Goal: Information Seeking & Learning: Learn about a topic

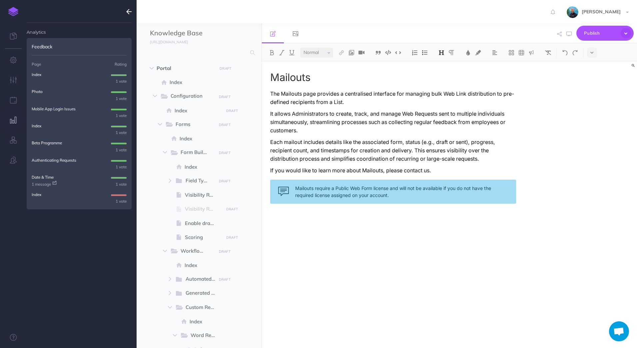
select select "null"
click at [40, 75] on p "Index" at bounding box center [37, 74] width 10 height 6
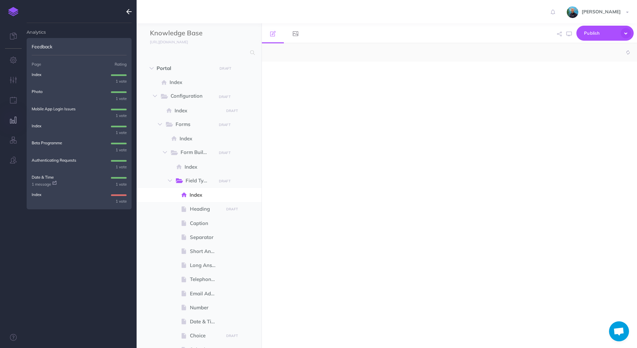
select select "null"
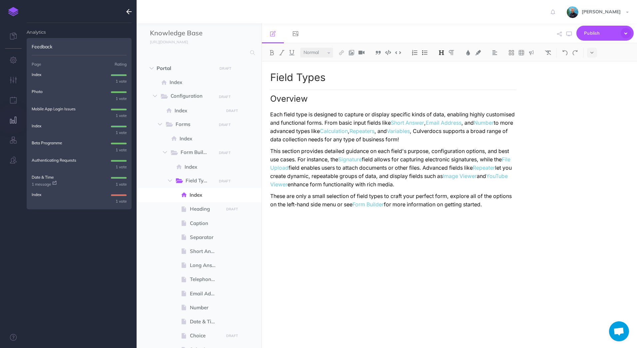
click at [40, 91] on p "Photo" at bounding box center [37, 91] width 11 height 6
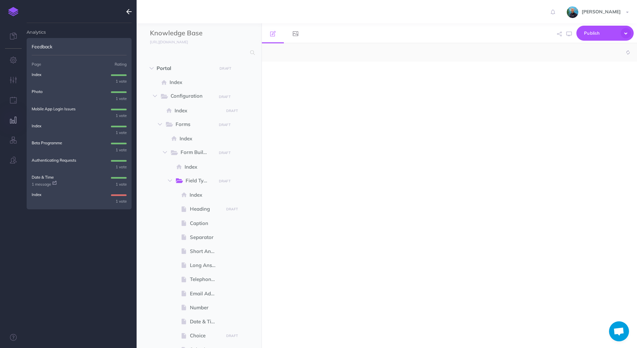
select select "null"
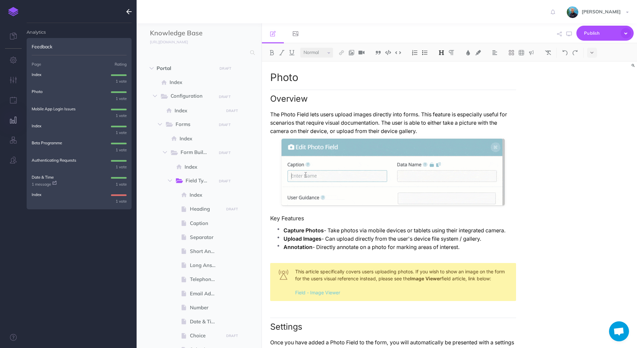
click at [47, 111] on p "Mobile App Login Issues" at bounding box center [54, 109] width 44 height 6
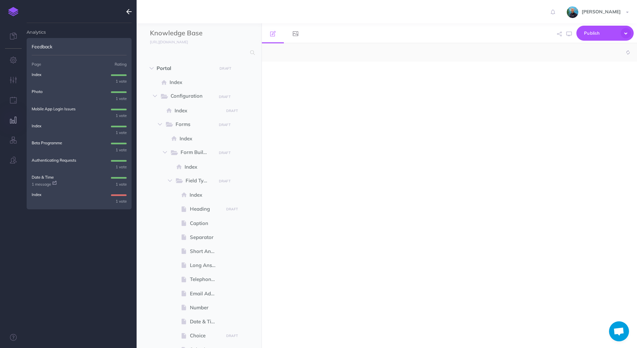
select select "null"
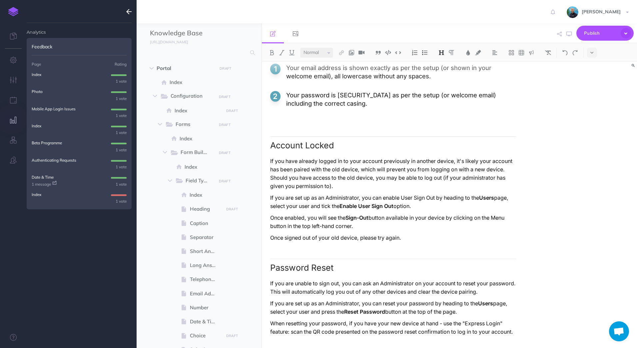
scroll to position [194, 0]
click at [36, 124] on p "Index" at bounding box center [37, 126] width 10 height 6
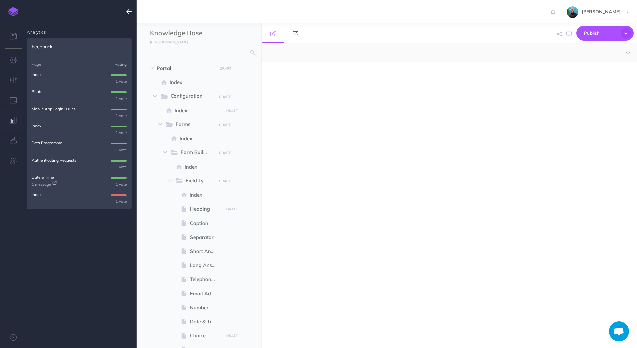
select select "null"
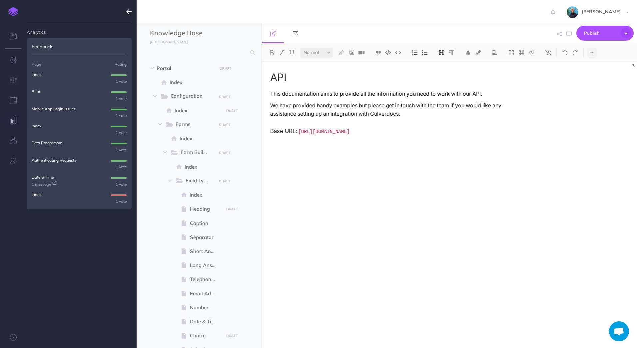
click at [49, 143] on p "Beta Programme" at bounding box center [47, 143] width 30 height 6
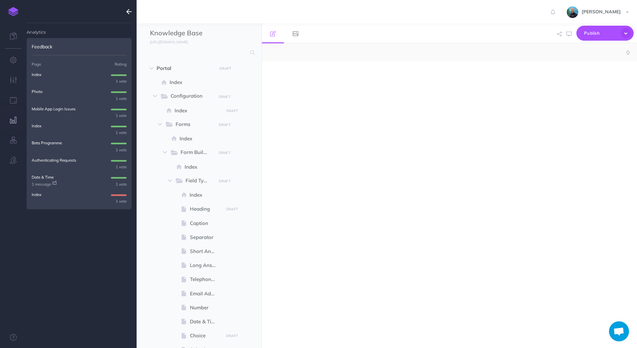
select select "null"
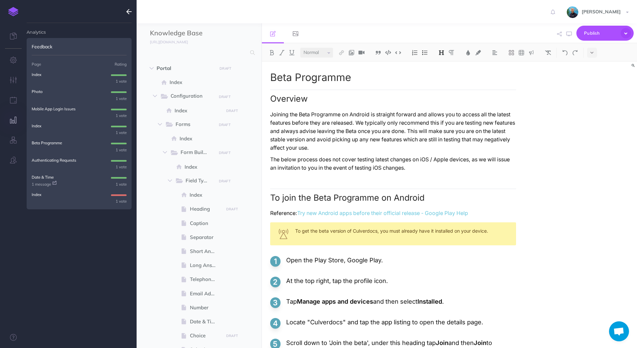
click at [56, 161] on p "Authenticating Requests" at bounding box center [54, 160] width 45 height 6
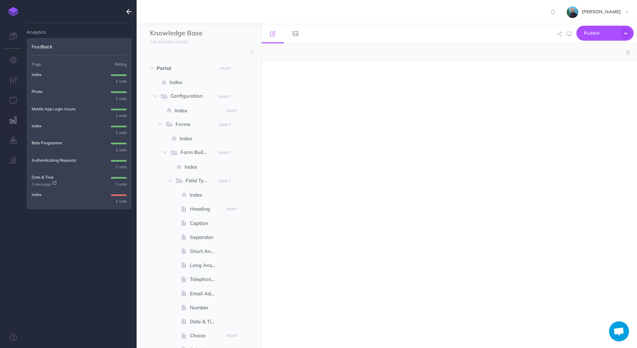
select select "null"
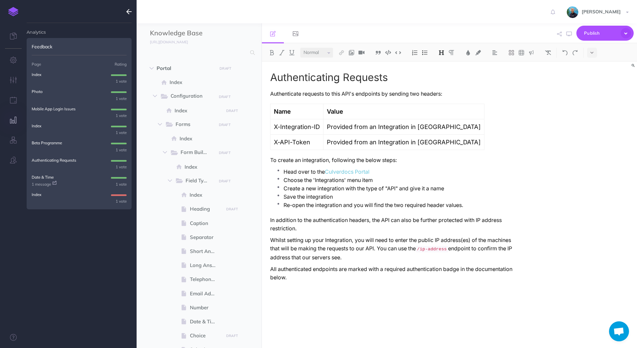
click at [46, 175] on p "Date & Time" at bounding box center [43, 177] width 22 height 6
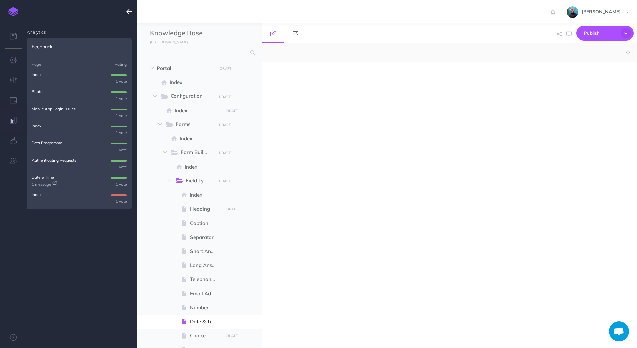
select select "null"
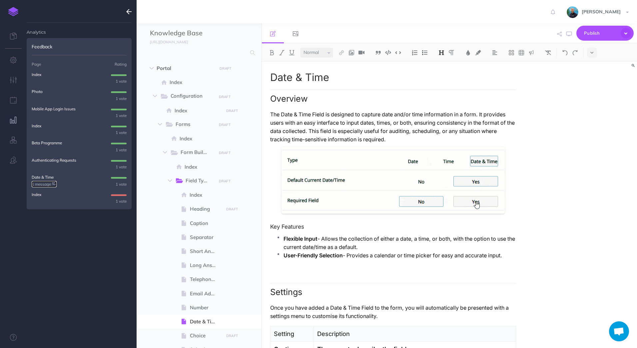
click at [43, 185] on link "1 message" at bounding box center [44, 184] width 25 height 6
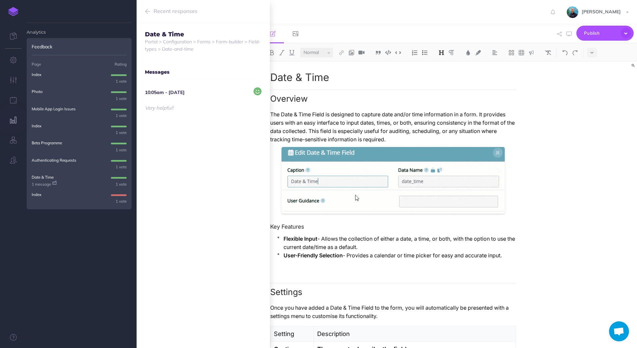
click at [254, 91] on circle at bounding box center [257, 91] width 8 height 8
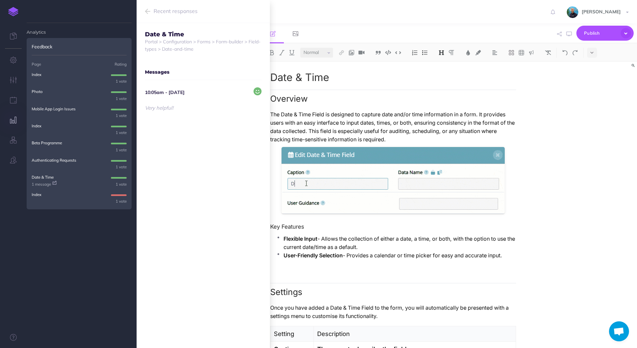
click at [511, 94] on h2 "Overview" at bounding box center [393, 97] width 246 height 14
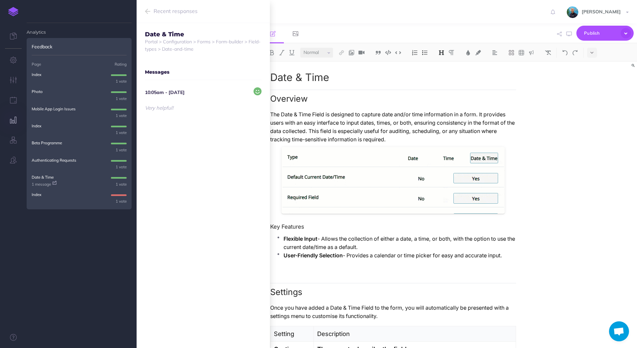
click at [37, 195] on p "Index" at bounding box center [37, 194] width 10 height 6
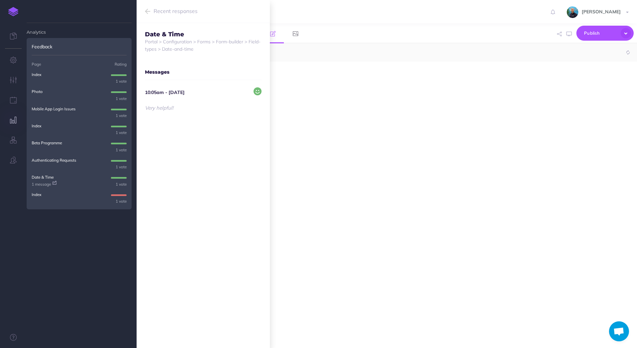
select select "null"
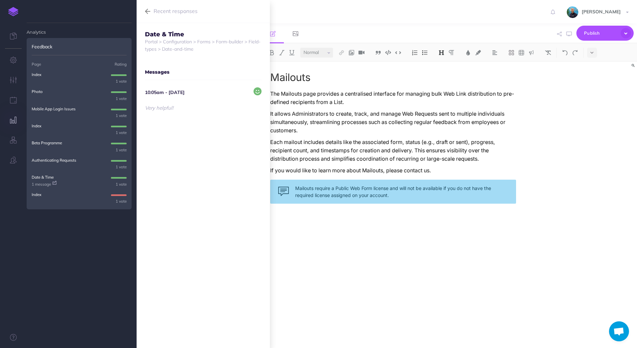
click at [149, 10] on icon "button" at bounding box center [147, 11] width 5 height 8
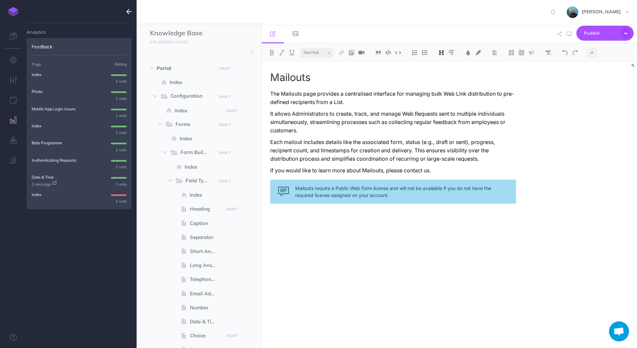
click at [36, 194] on p "Index" at bounding box center [37, 194] width 10 height 6
click at [12, 12] on img at bounding box center [13, 11] width 10 height 9
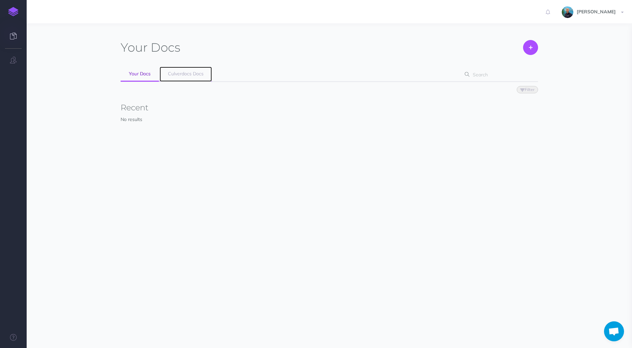
click at [178, 71] on span "Culverdocs Docs" at bounding box center [186, 74] width 36 height 6
